Goal: Check status

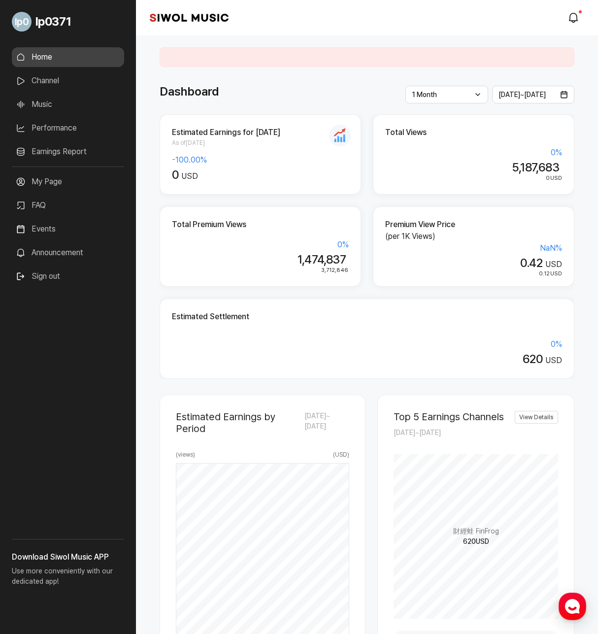
click at [343, 84] on div "Dashboard" at bounding box center [367, 92] width 415 height 18
click at [362, 91] on div "Dashboard" at bounding box center [367, 92] width 415 height 18
click at [44, 150] on link "Earnings Report" at bounding box center [68, 152] width 112 height 20
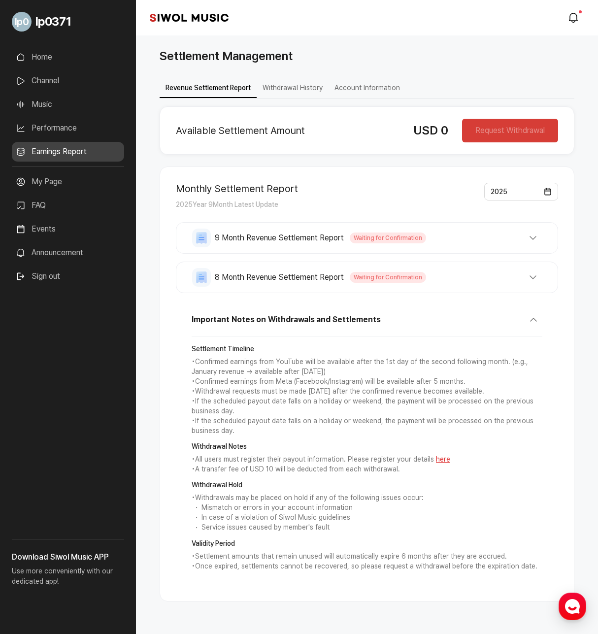
click at [50, 60] on link "Home" at bounding box center [68, 57] width 112 height 20
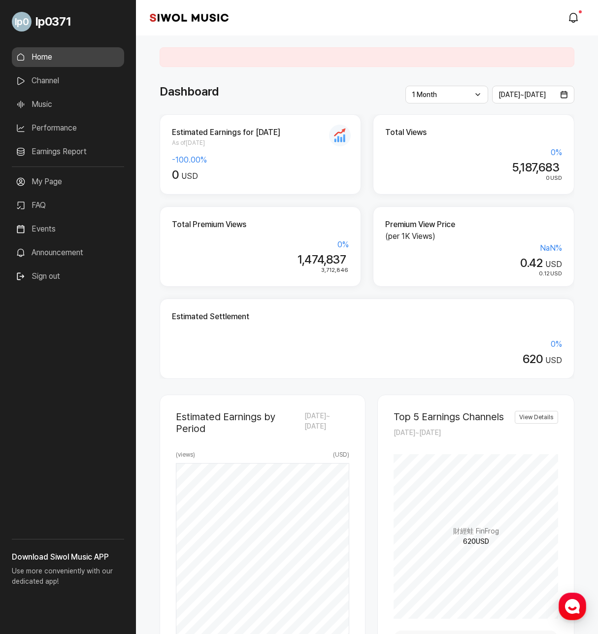
click at [587, 71] on div "**********" at bounding box center [367, 568] width 462 height 1066
click at [369, 192] on div "Estimated Earnings for [DATE] As of [DATE] -100.00 % 0 USD Total Views 0 % 5,18…" at bounding box center [367, 246] width 415 height 265
